Goal: Task Accomplishment & Management: Use online tool/utility

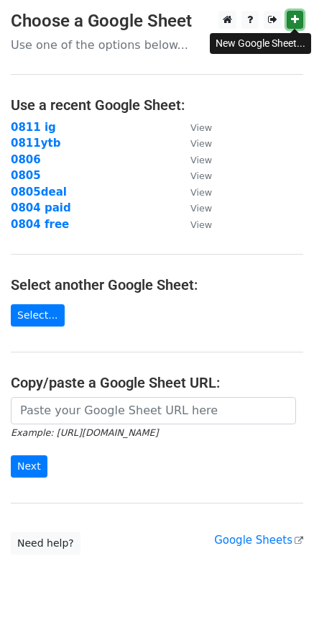
click at [299, 20] on link at bounding box center [295, 20] width 17 height 18
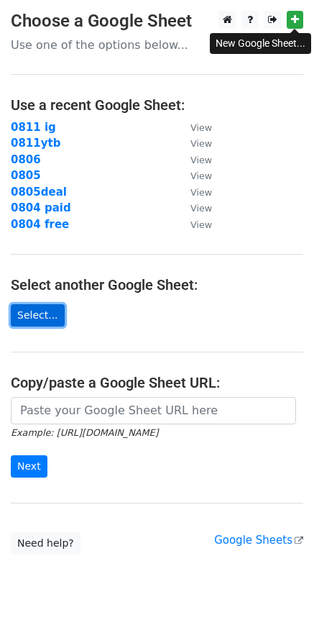
click at [34, 315] on link "Select..." at bounding box center [38, 315] width 54 height 22
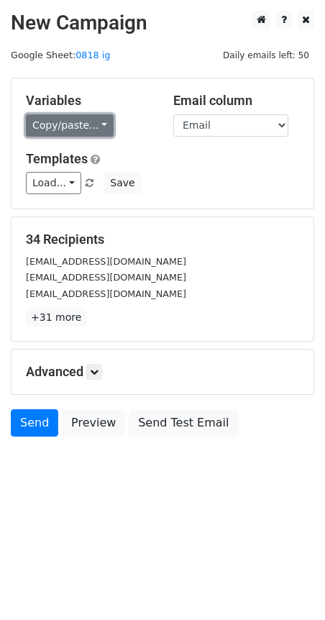
click at [88, 133] on link "Copy/paste..." at bounding box center [70, 125] width 88 height 22
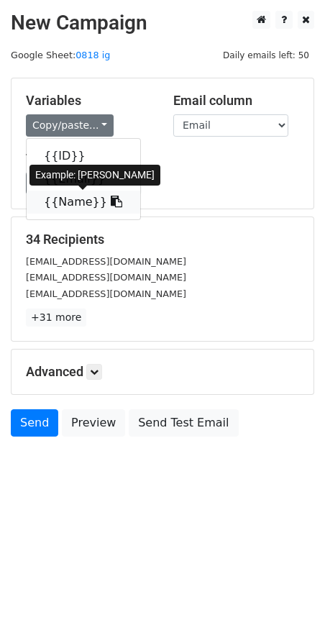
click at [72, 201] on link "{{Name}}" at bounding box center [84, 202] width 114 height 23
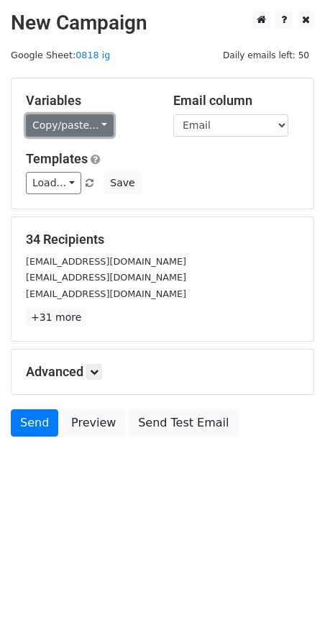
click at [42, 128] on link "Copy/paste..." at bounding box center [70, 125] width 88 height 22
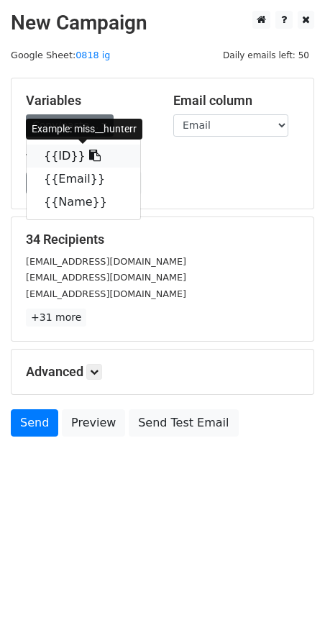
click at [55, 155] on link "{{ID}}" at bounding box center [84, 155] width 114 height 23
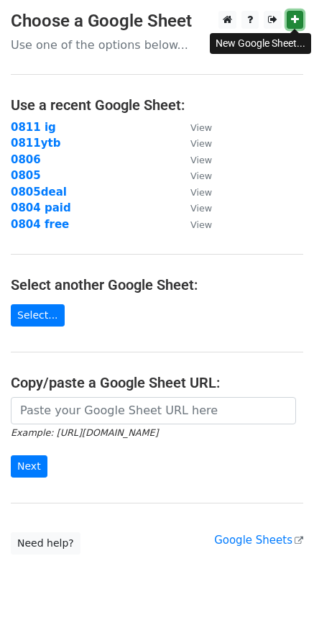
click at [299, 19] on link at bounding box center [295, 20] width 17 height 18
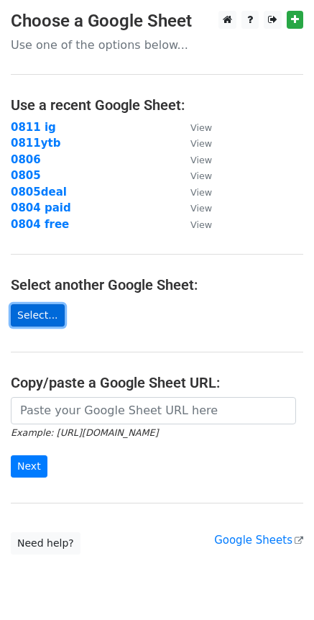
click at [39, 308] on link "Select..." at bounding box center [38, 315] width 54 height 22
click at [50, 308] on link "Select..." at bounding box center [38, 315] width 54 height 22
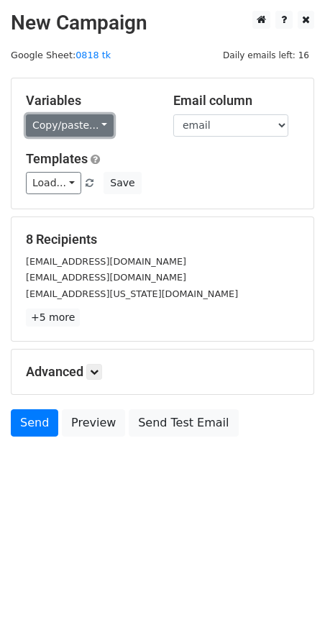
click at [96, 133] on link "Copy/paste..." at bounding box center [70, 125] width 88 height 22
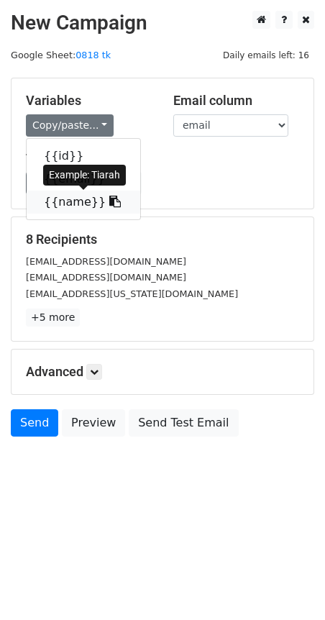
click at [70, 204] on link "{{name}}" at bounding box center [84, 202] width 114 height 23
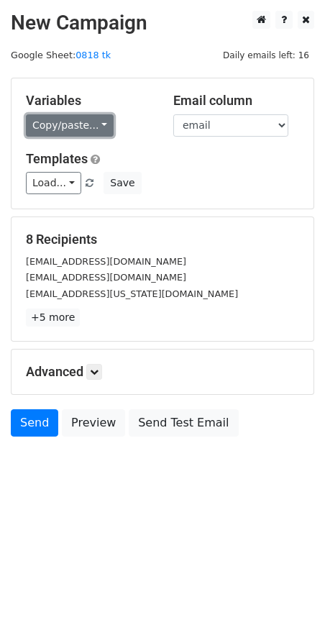
click at [85, 126] on link "Copy/paste..." at bounding box center [70, 125] width 88 height 22
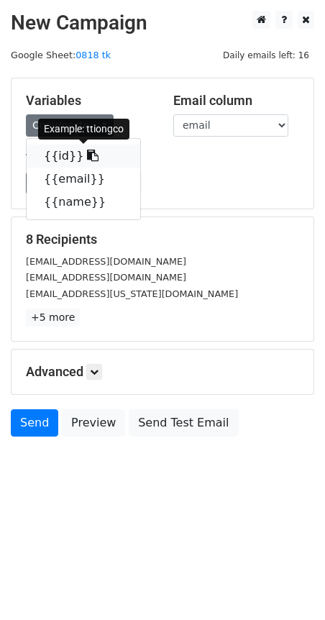
click at [45, 157] on link "{{id}}" at bounding box center [84, 155] width 114 height 23
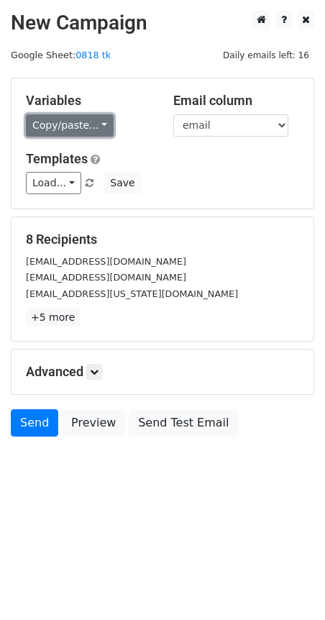
click at [74, 124] on link "Copy/paste..." at bounding box center [70, 125] width 88 height 22
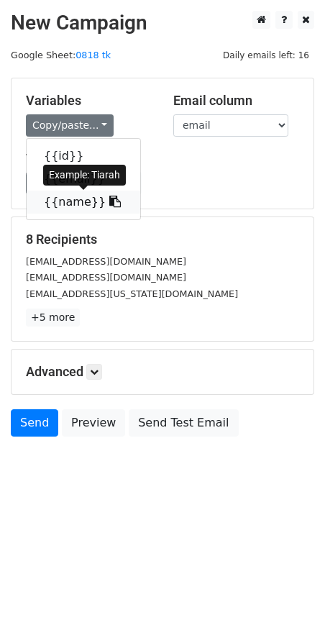
click at [77, 202] on link "{{name}}" at bounding box center [84, 202] width 114 height 23
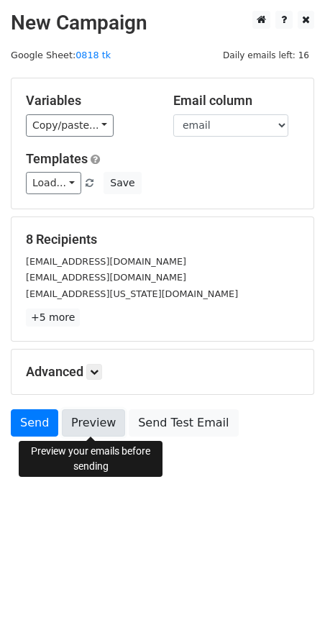
click at [98, 429] on link "Preview" at bounding box center [93, 422] width 63 height 27
